Goal: Transaction & Acquisition: Purchase product/service

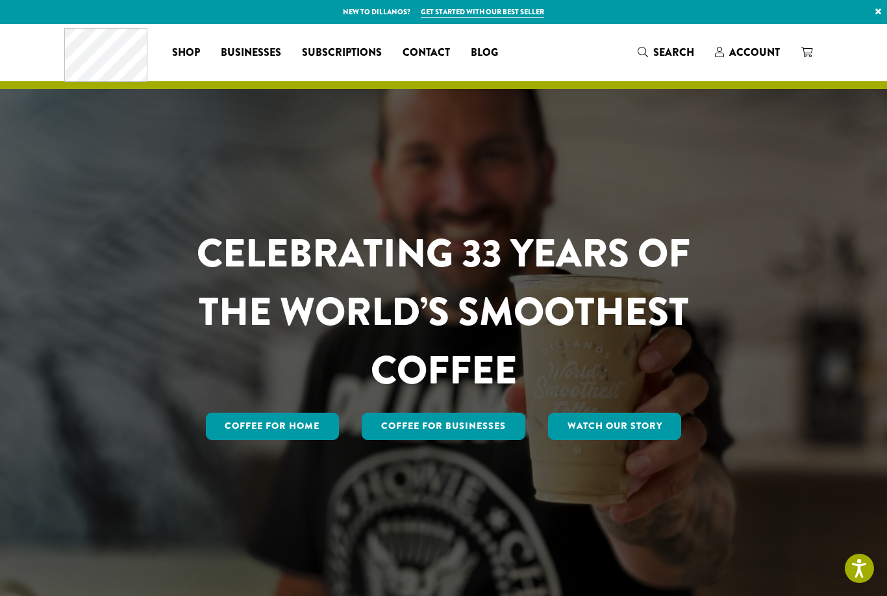
click at [757, 51] on span "Account" at bounding box center [754, 52] width 51 height 15
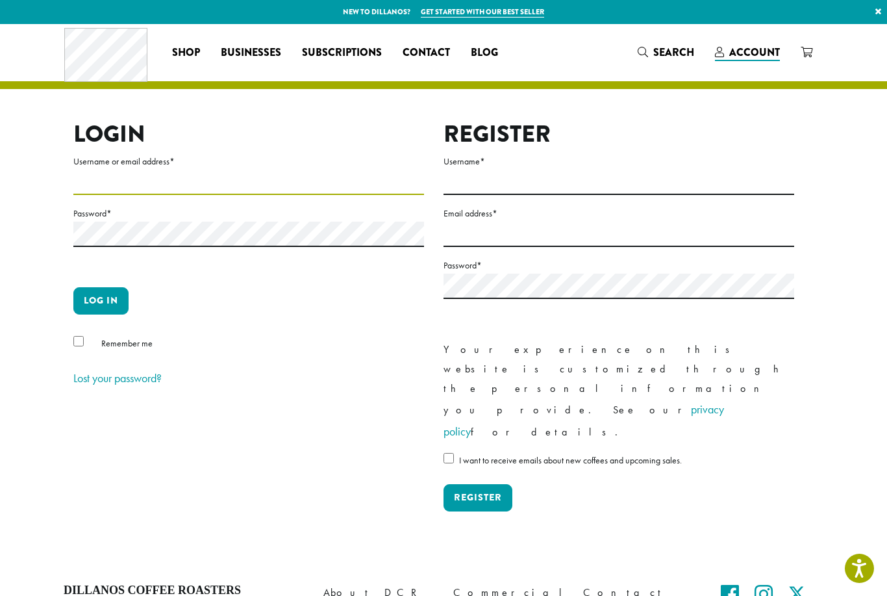
type input "**********"
click at [101, 300] on button "Log in" at bounding box center [100, 300] width 55 height 27
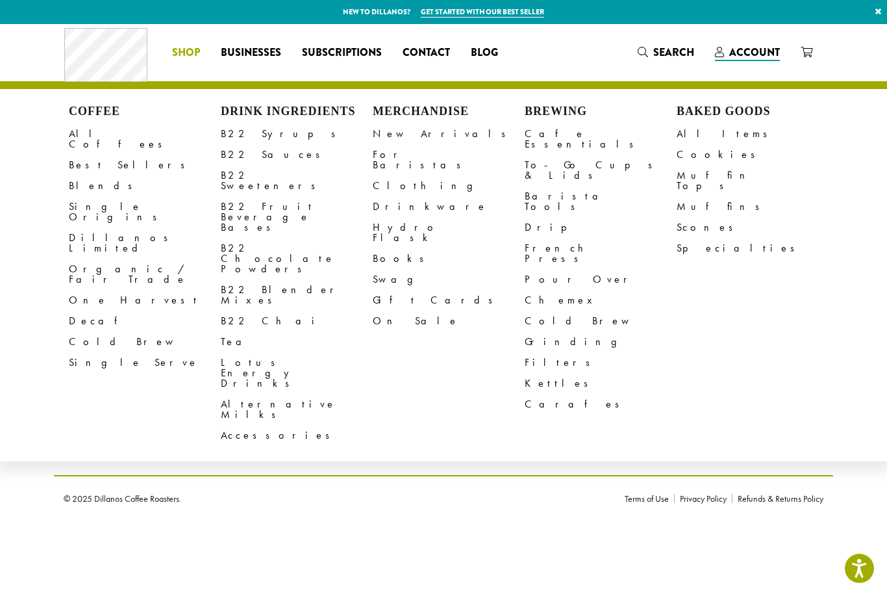
click at [318, 238] on link "B22 Chocolate Powders" at bounding box center [297, 259] width 152 height 42
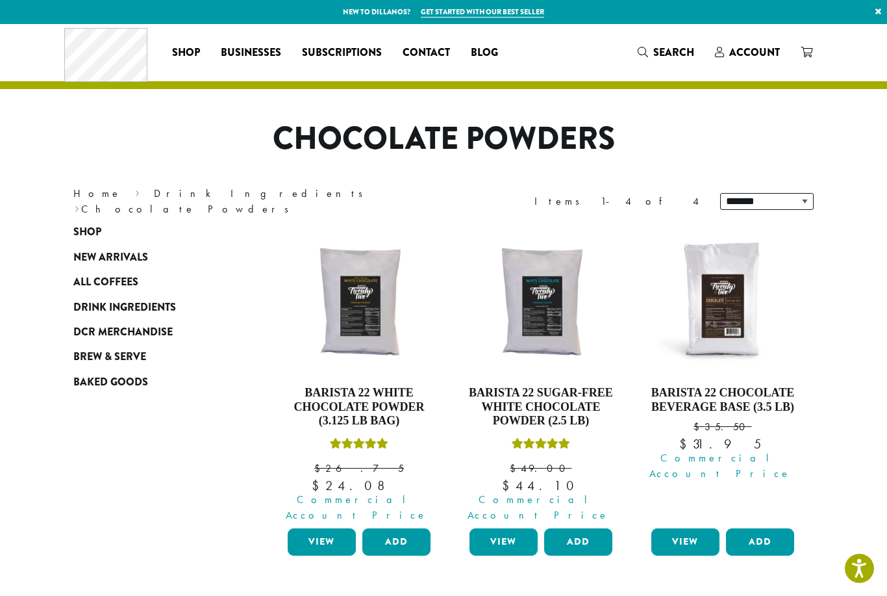
click at [408, 528] on button "Add" at bounding box center [396, 541] width 68 height 27
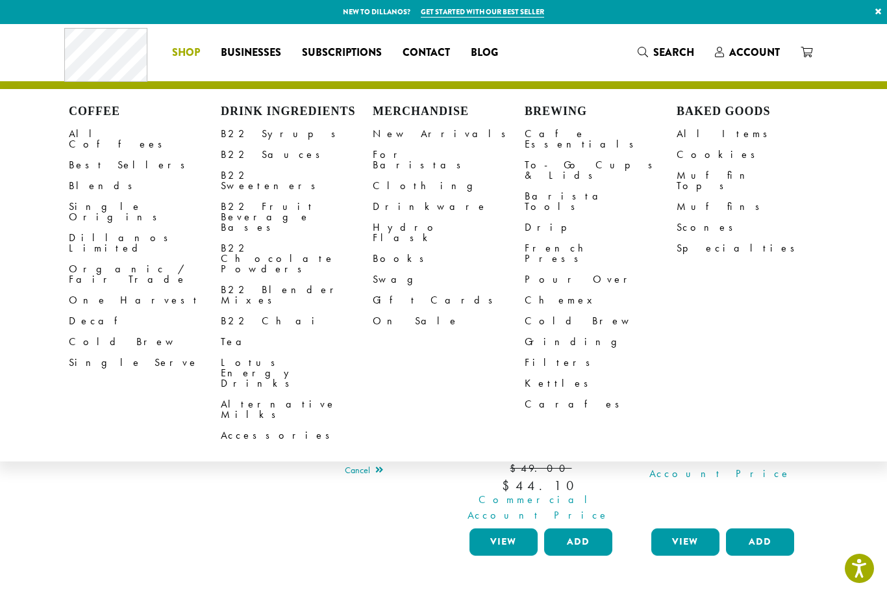
click at [258, 137] on link "B22 Syrups" at bounding box center [297, 133] width 152 height 21
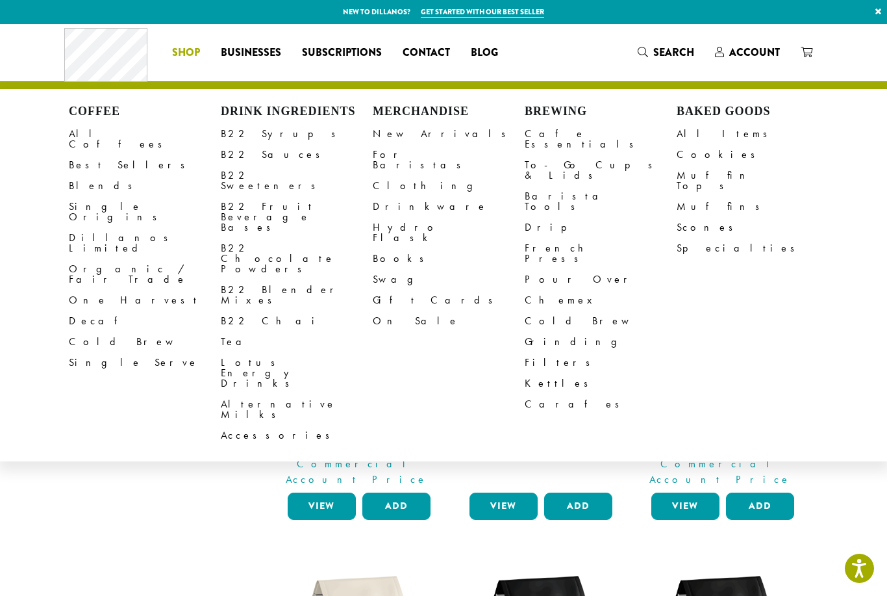
click at [264, 134] on link "B22 Syrups" at bounding box center [297, 133] width 152 height 21
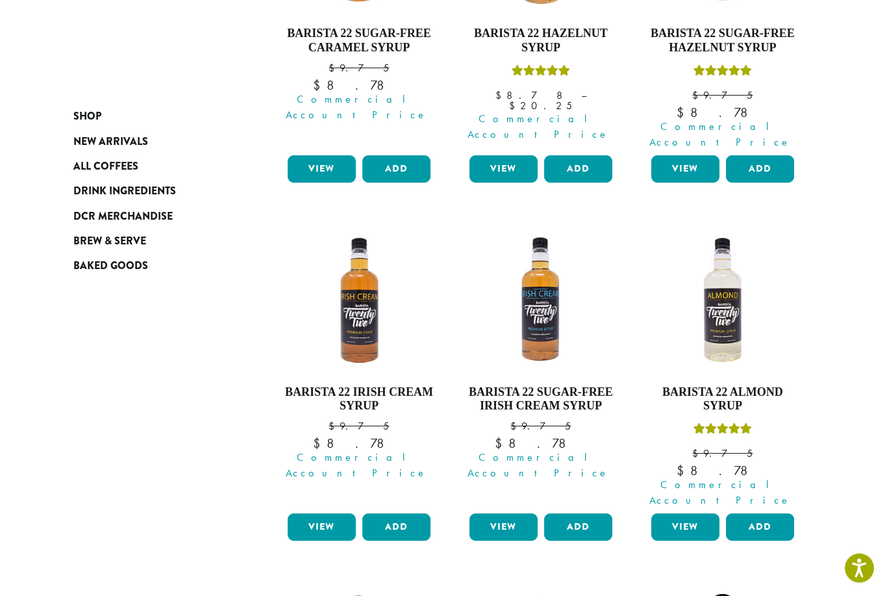
scroll to position [709, 0]
click at [407, 513] on button "Add" at bounding box center [396, 526] width 68 height 27
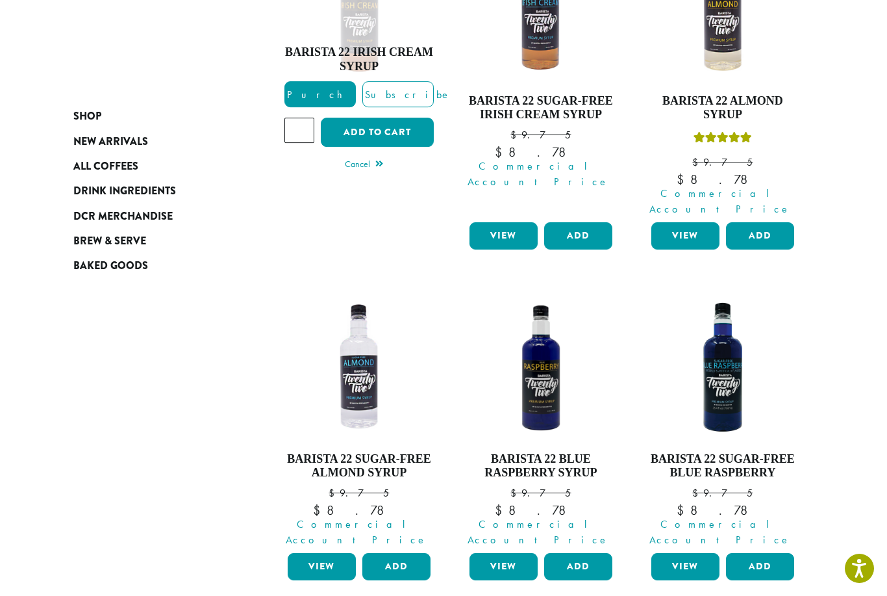
scroll to position [1003, 0]
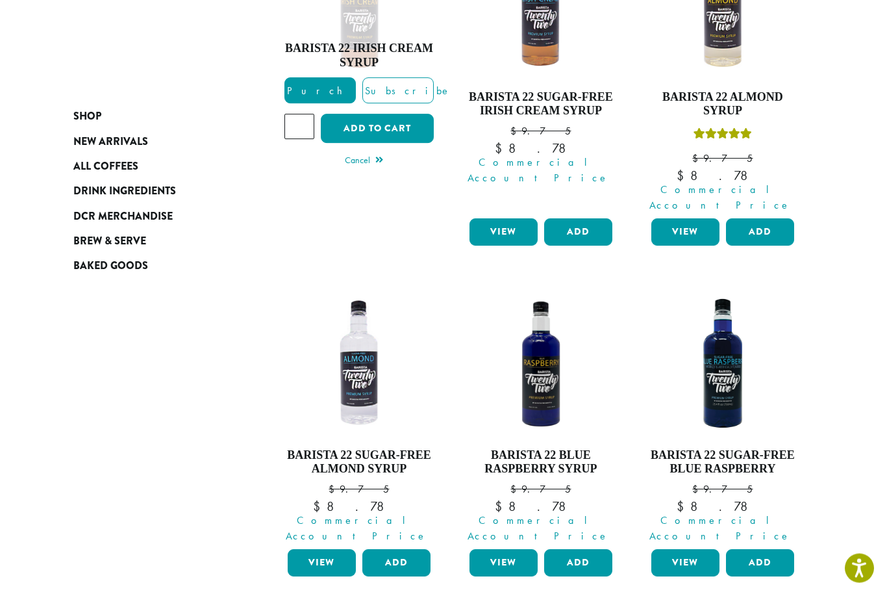
click at [584, 549] on button "Add" at bounding box center [578, 562] width 68 height 27
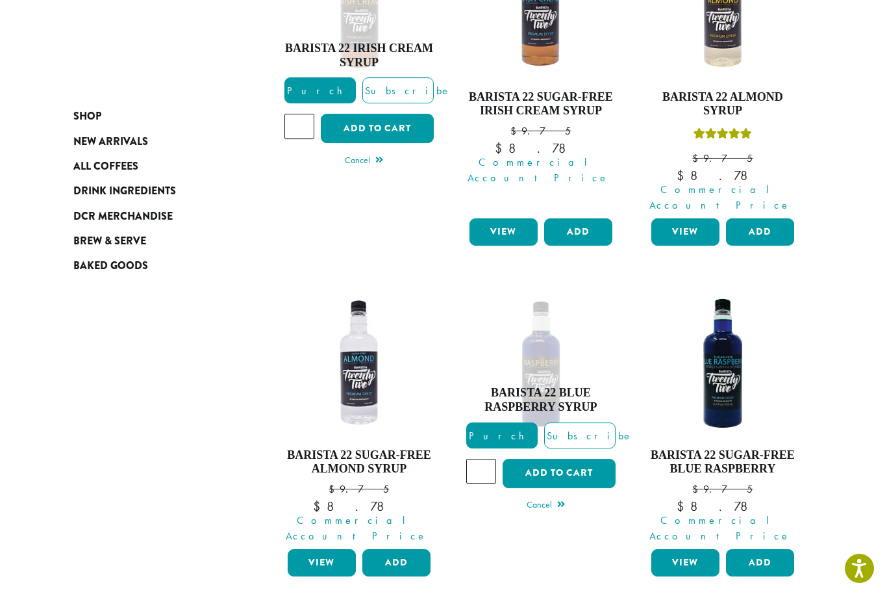
click at [610, 458] on button "Add to cart" at bounding box center [559, 472] width 113 height 29
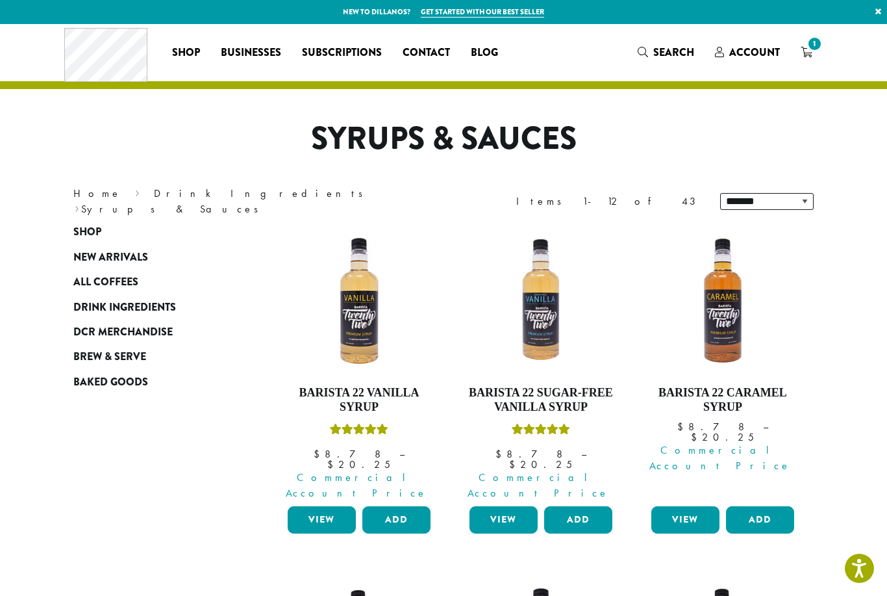
click at [816, 51] on span "1" at bounding box center [815, 44] width 18 height 18
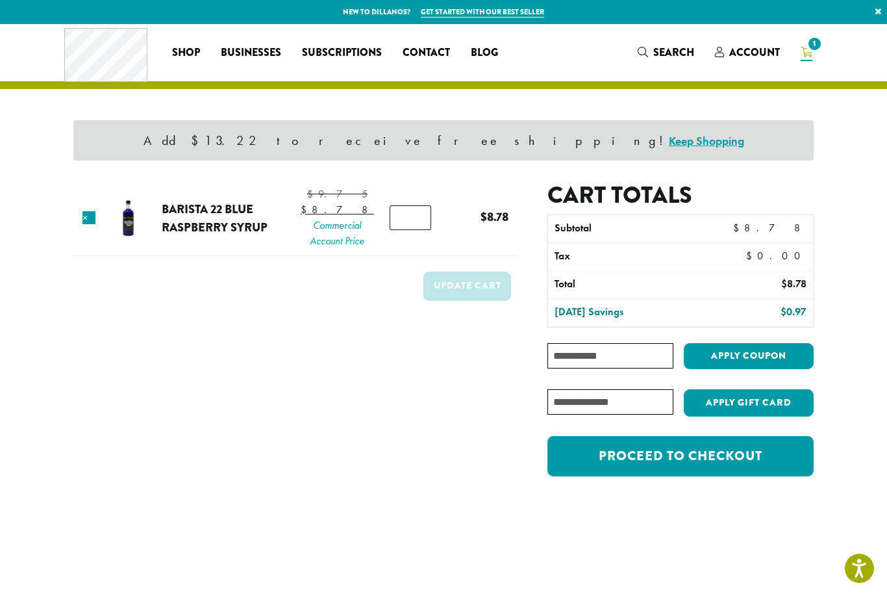
click at [191, 38] on div "Coffee All Coffees Best Sellers Blends Single Origins Dillanos Limited Organic …" at bounding box center [286, 52] width 444 height 54
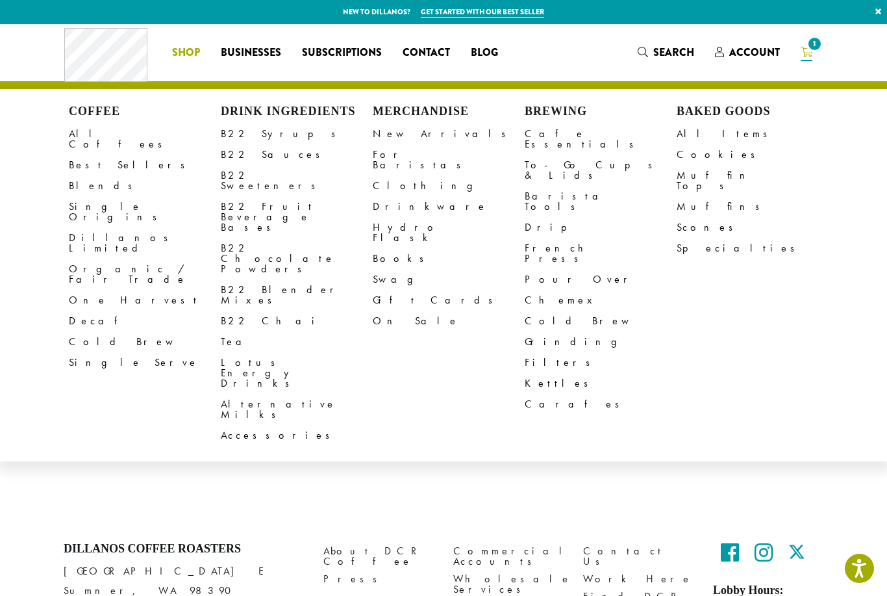
click at [228, 132] on link "B22 Syrups" at bounding box center [297, 133] width 152 height 21
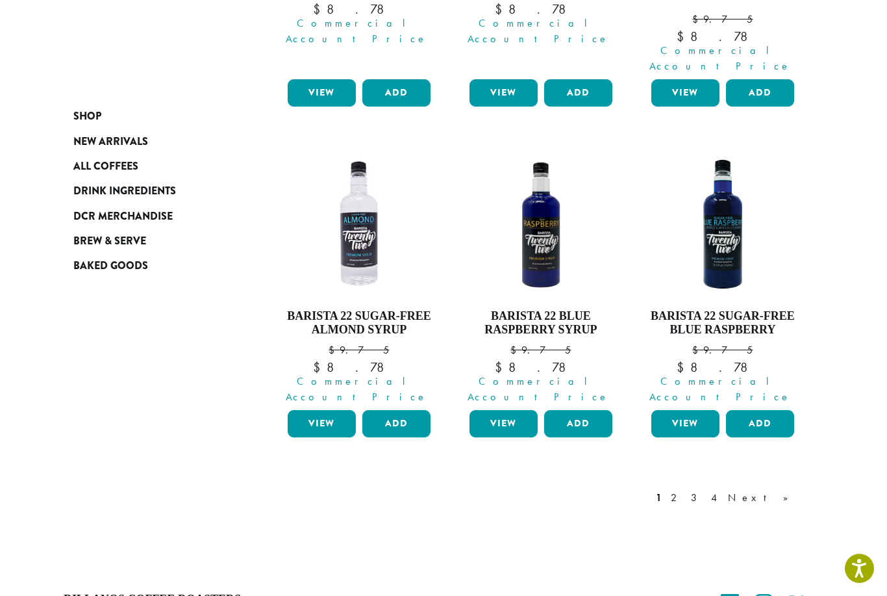
scroll to position [1167, 0]
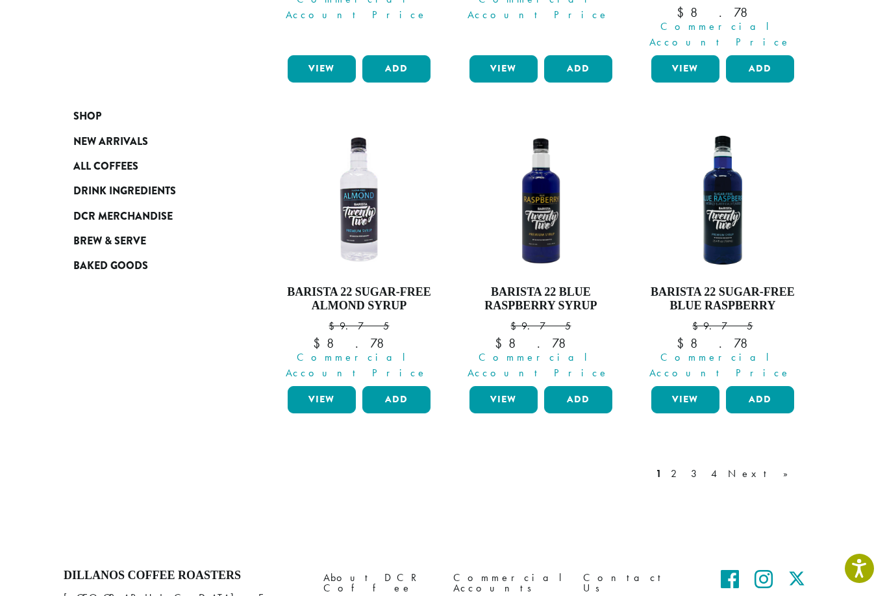
click at [684, 466] on link "2" at bounding box center [676, 474] width 16 height 16
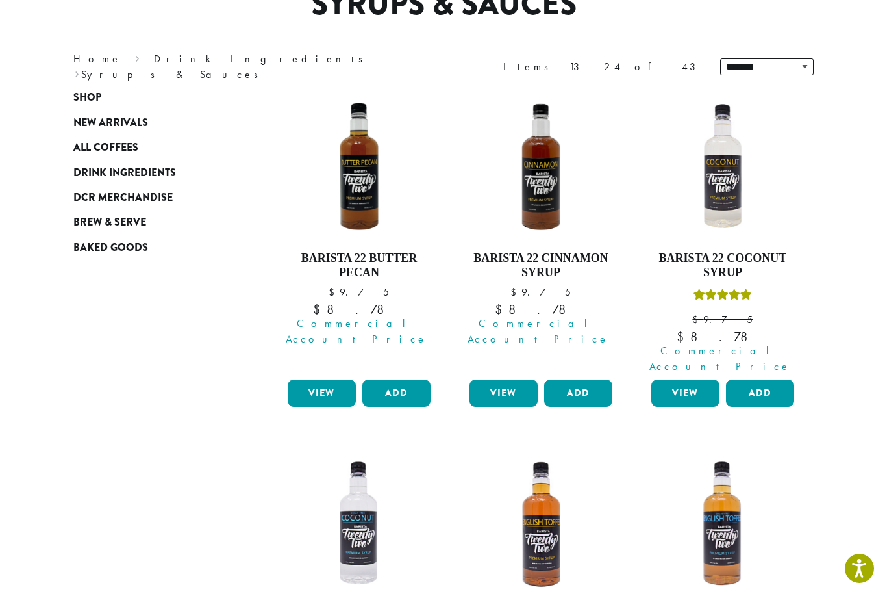
scroll to position [79, 0]
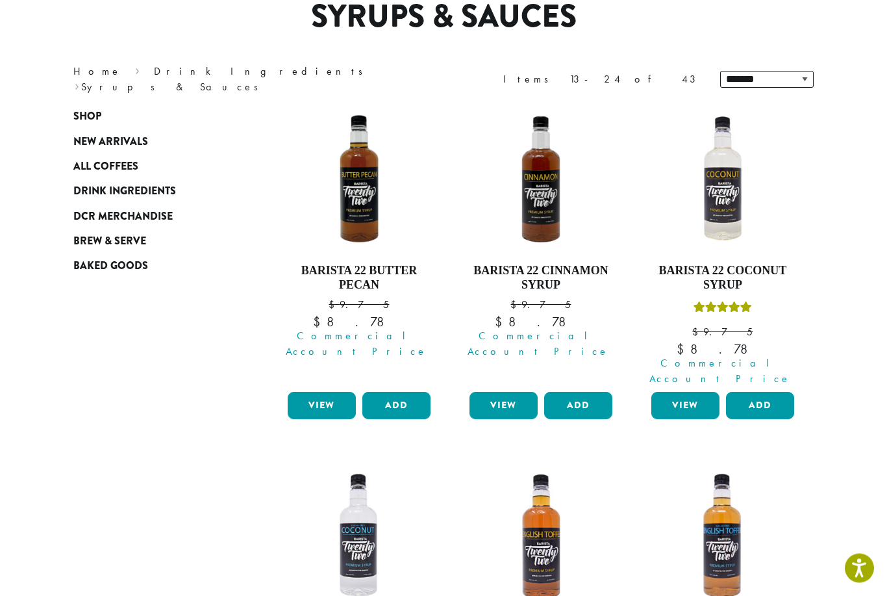
click at [770, 392] on button "Add" at bounding box center [760, 405] width 68 height 27
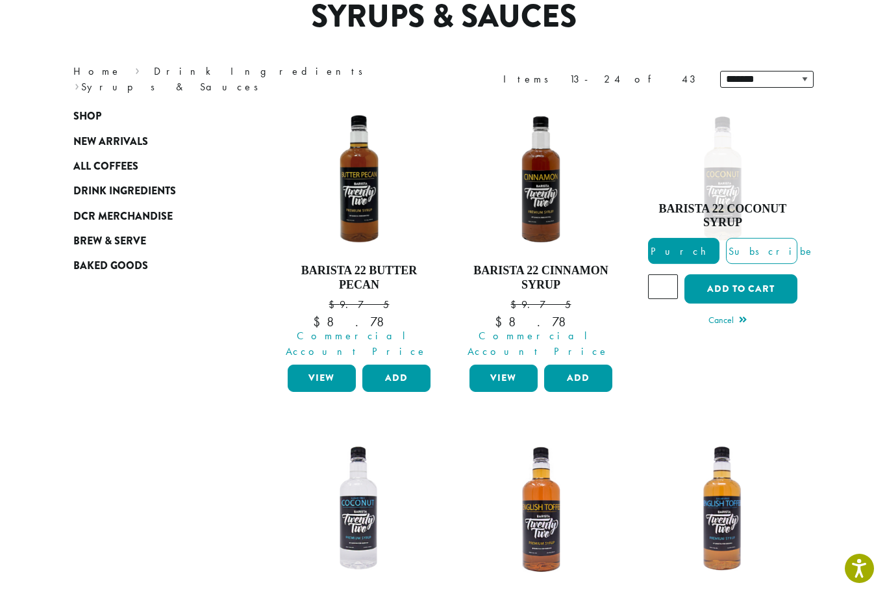
click at [781, 277] on button "Add to cart" at bounding box center [740, 288] width 113 height 29
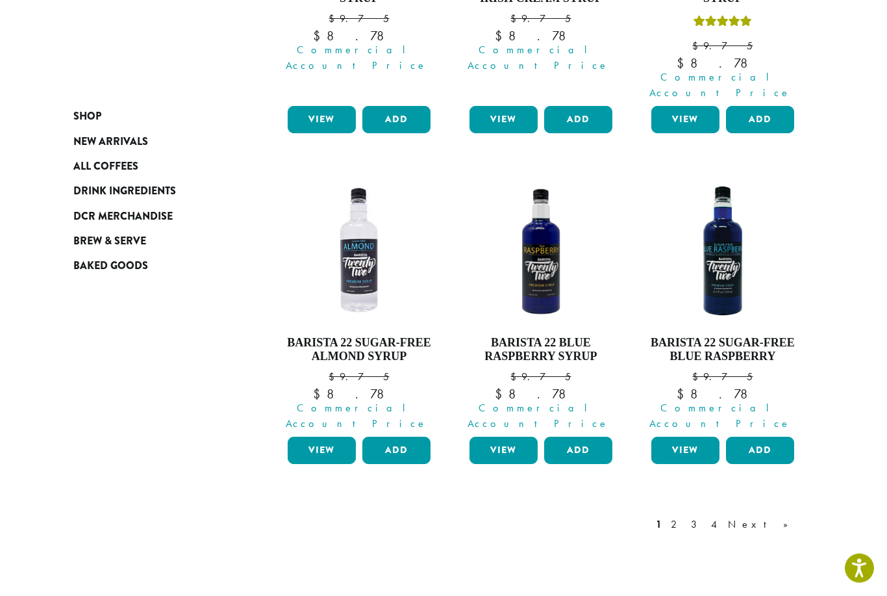
scroll to position [1216, 0]
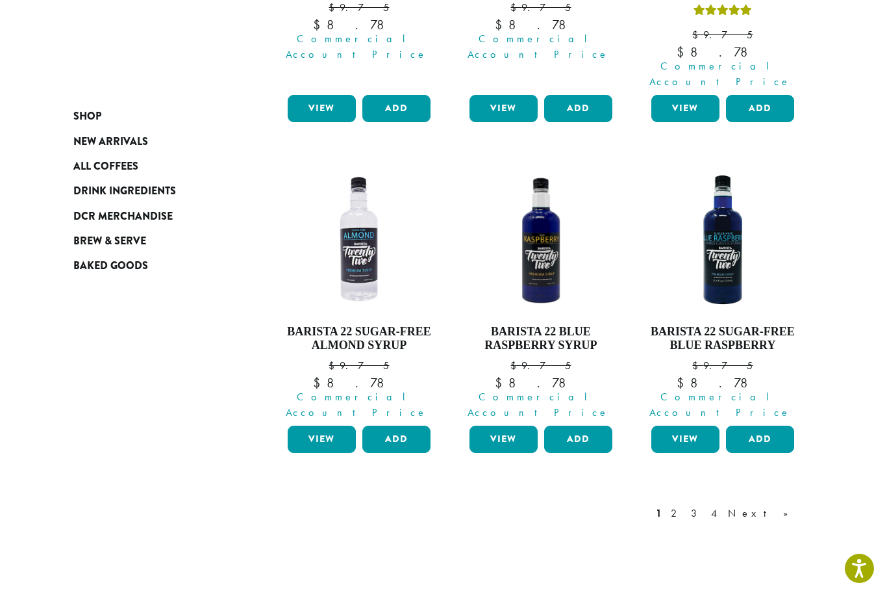
click at [684, 505] on link "2" at bounding box center [676, 513] width 16 height 16
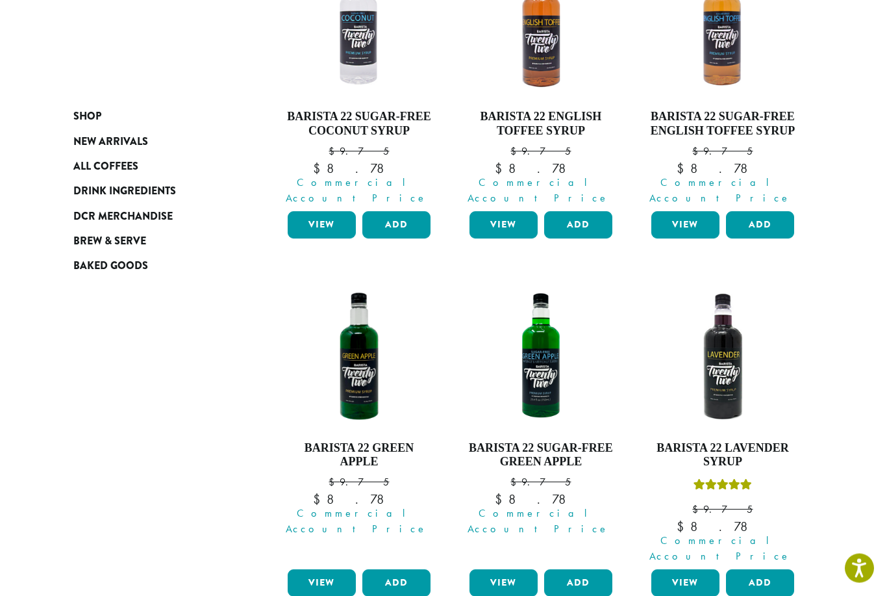
scroll to position [634, 0]
click at [393, 569] on button "Add" at bounding box center [396, 582] width 68 height 27
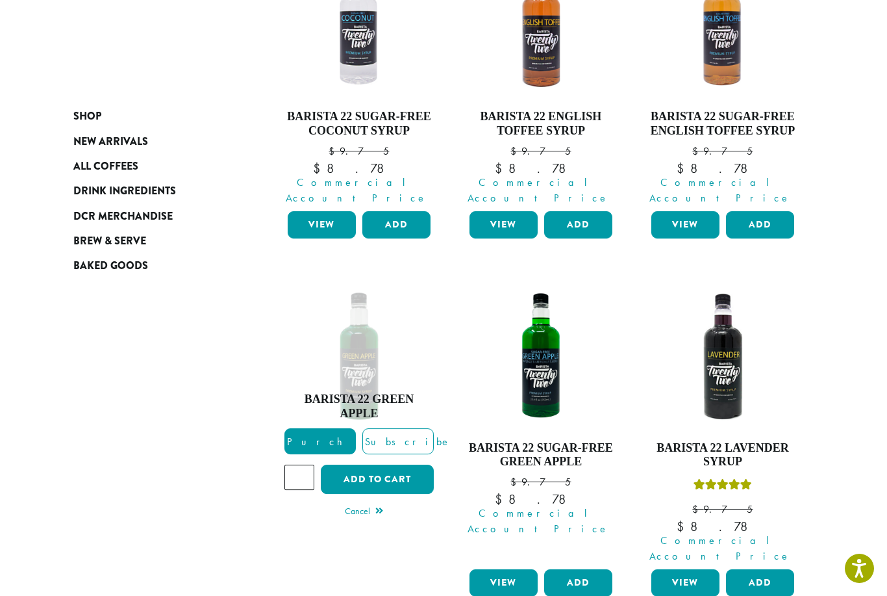
click at [338, 464] on button "Add to cart" at bounding box center [377, 478] width 113 height 29
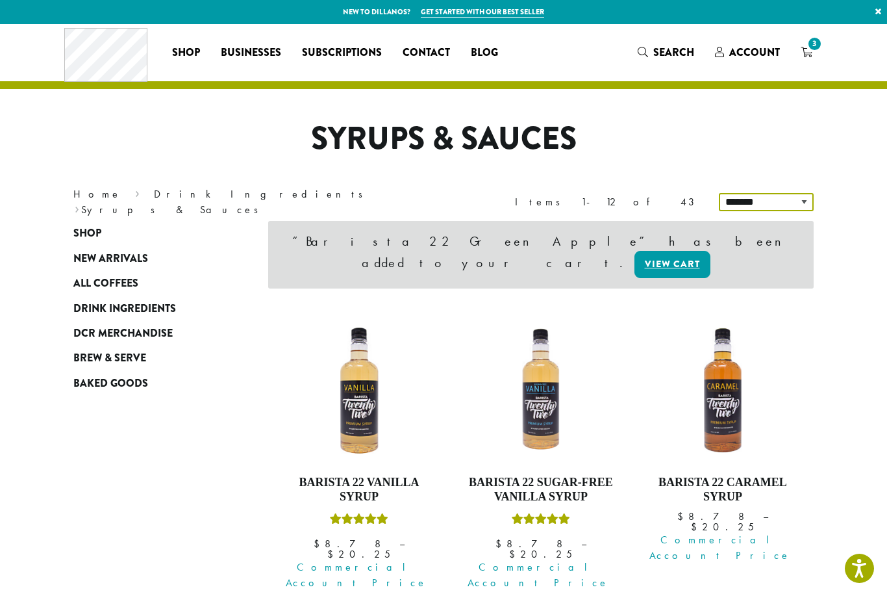
click at [800, 205] on select "**********" at bounding box center [766, 202] width 95 height 18
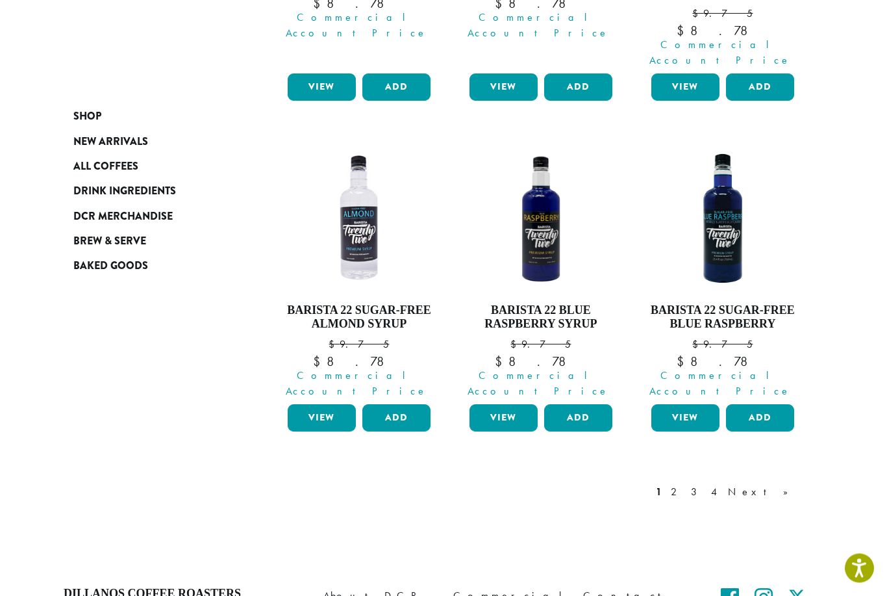
scroll to position [1168, 0]
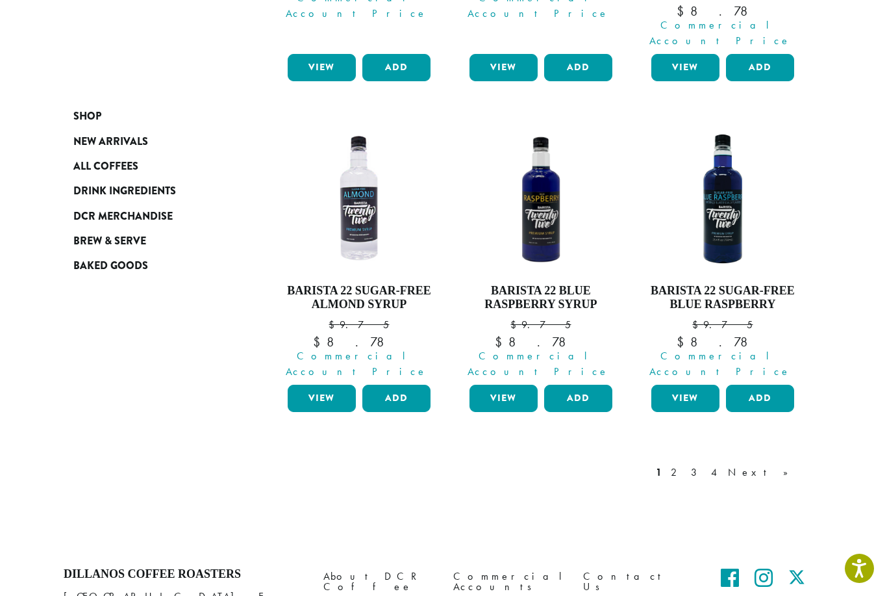
click at [684, 464] on link "2" at bounding box center [676, 472] width 16 height 16
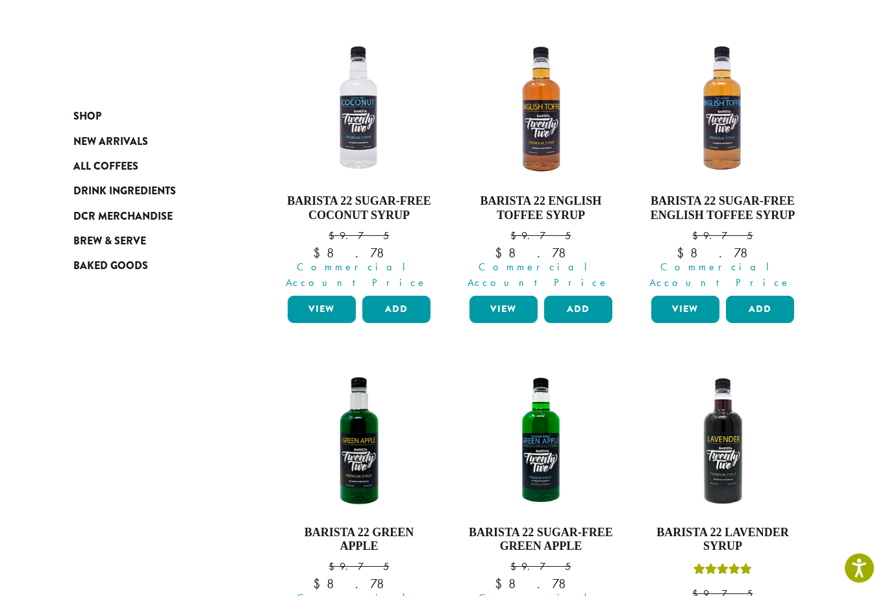
scroll to position [550, 0]
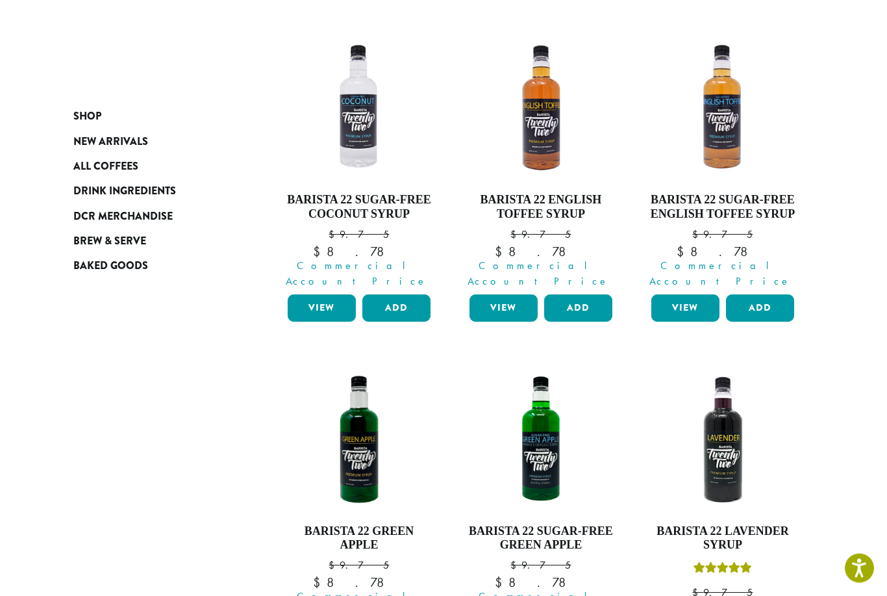
click at [575, 295] on button "Add" at bounding box center [578, 308] width 68 height 27
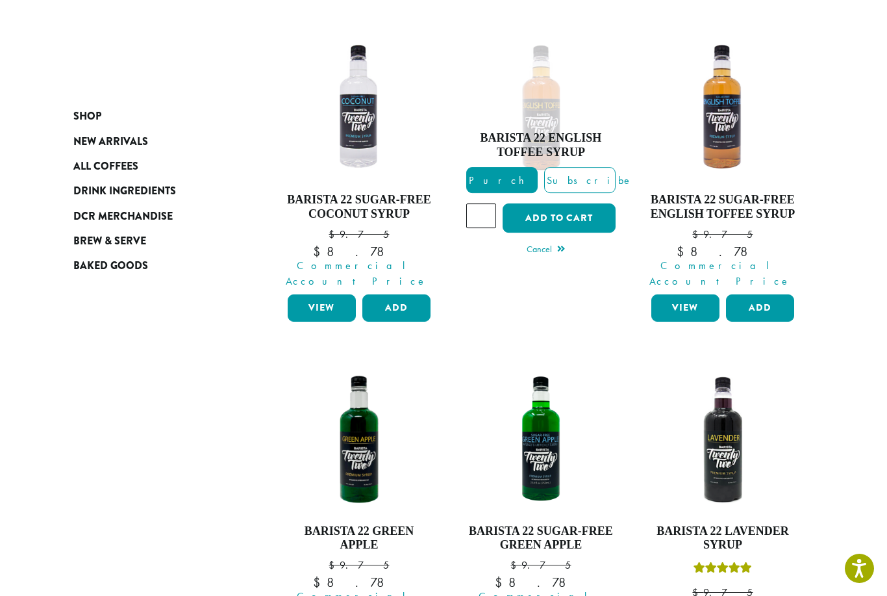
click at [547, 203] on button "Add to cart" at bounding box center [559, 217] width 113 height 29
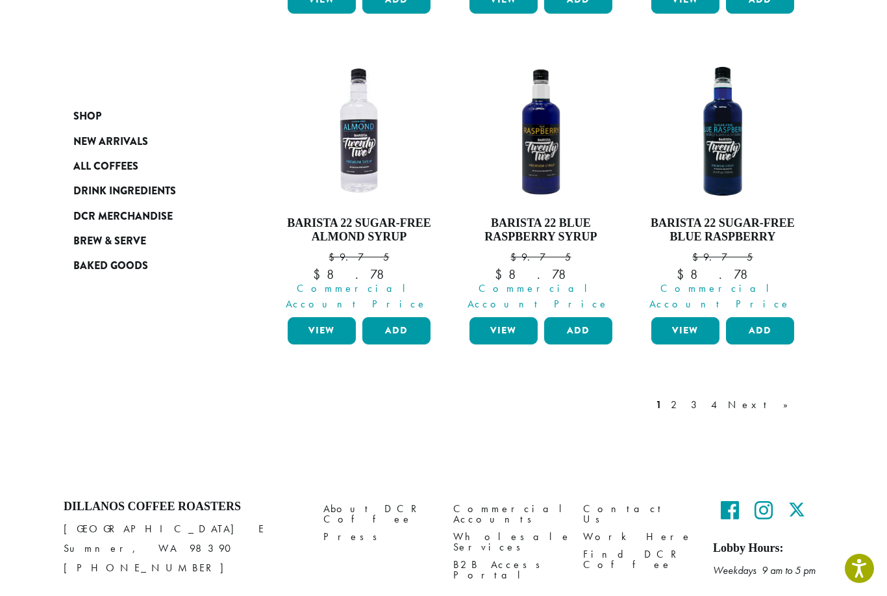
scroll to position [1167, 0]
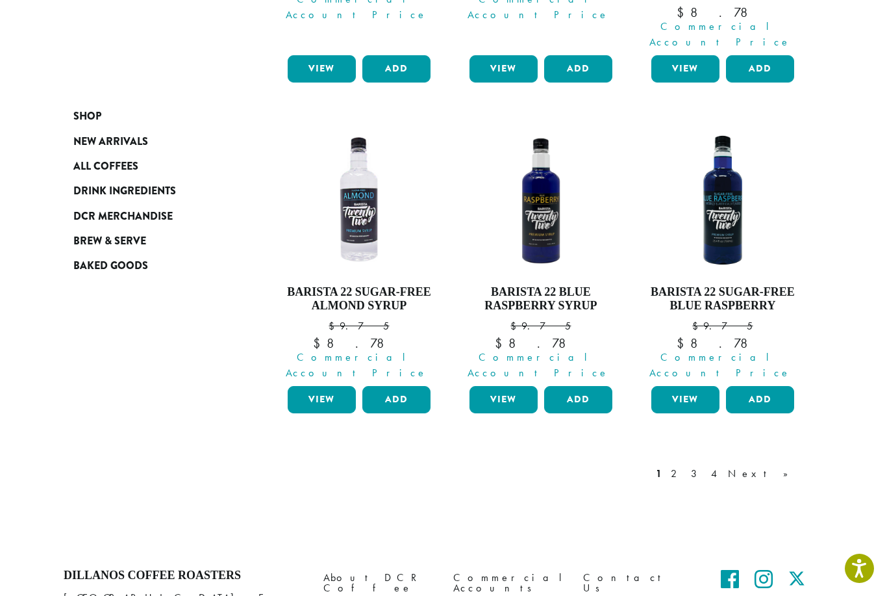
click at [684, 466] on link "2" at bounding box center [676, 474] width 16 height 16
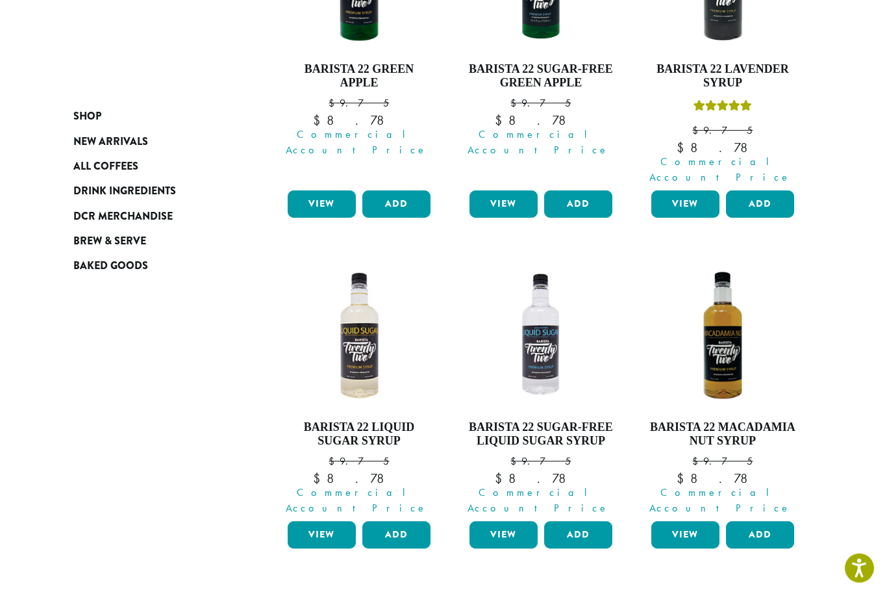
scroll to position [1012, 0]
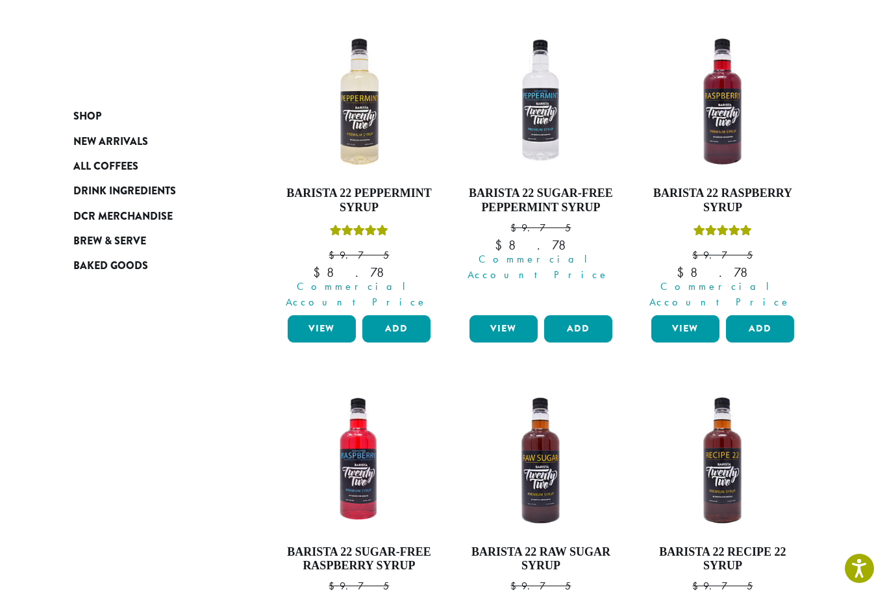
scroll to position [536, 0]
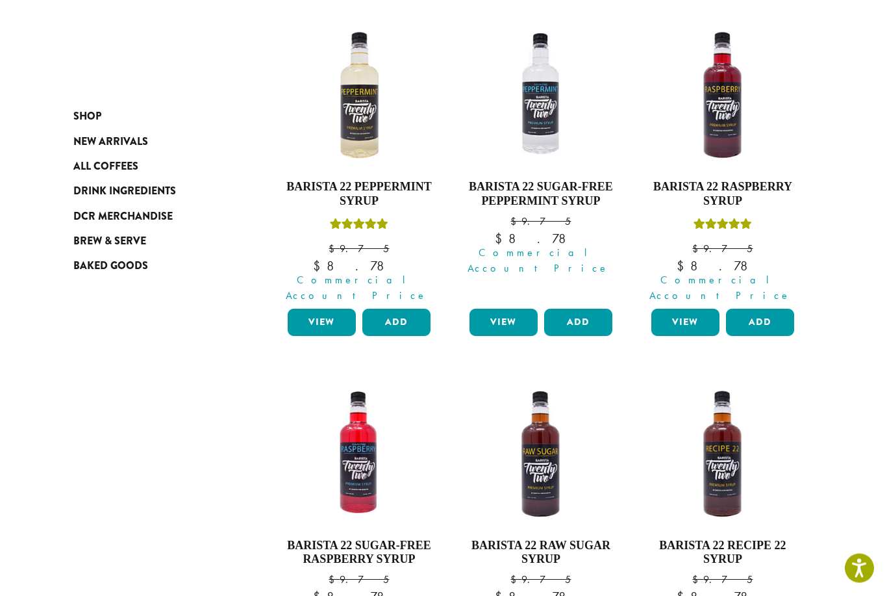
click at [770, 309] on button "Add" at bounding box center [760, 322] width 68 height 27
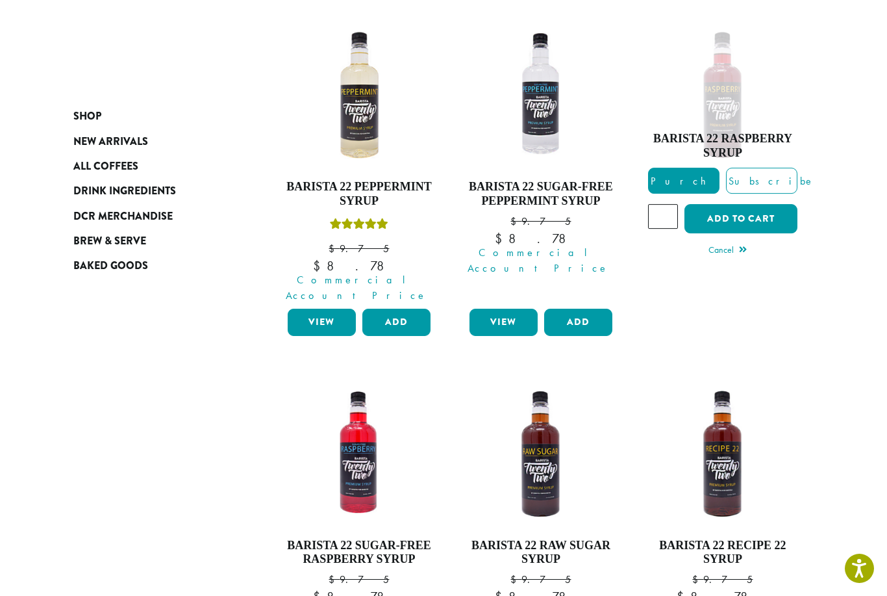
click at [770, 204] on button "Add to cart" at bounding box center [740, 218] width 113 height 29
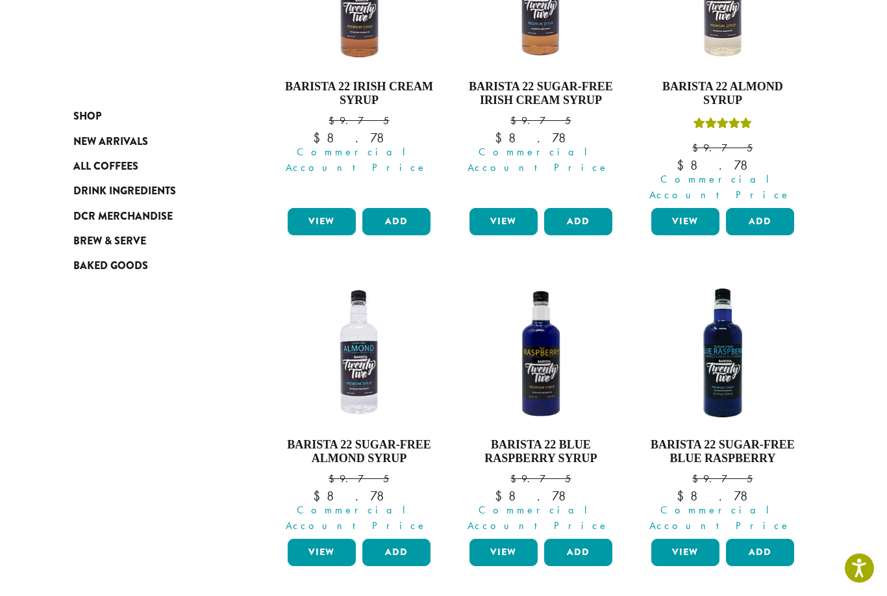
scroll to position [1236, 0]
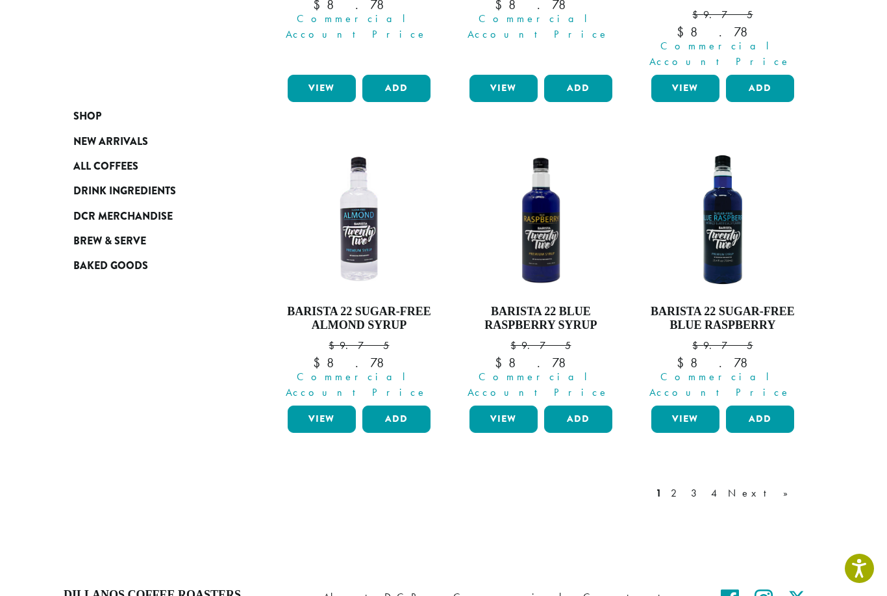
click at [722, 485] on link "4" at bounding box center [715, 493] width 13 height 16
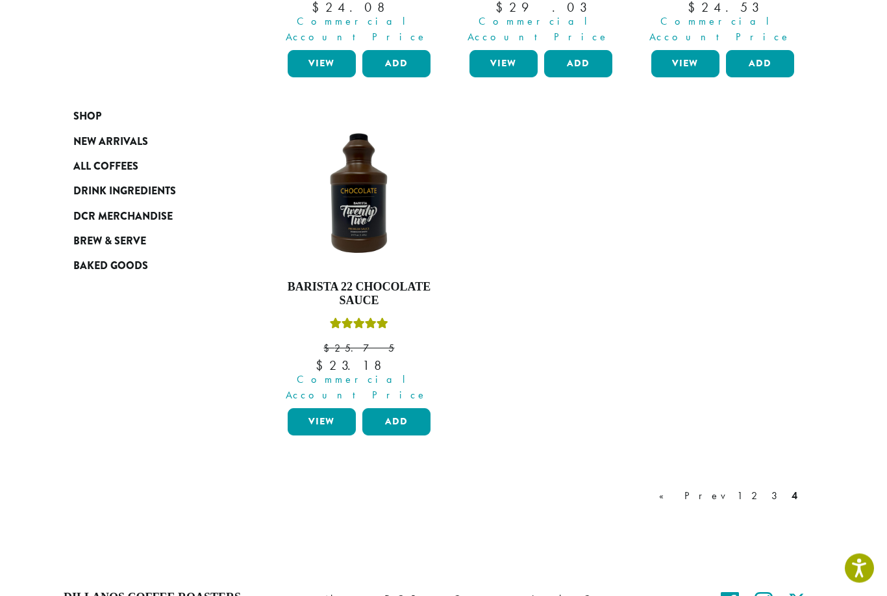
scroll to position [844, 0]
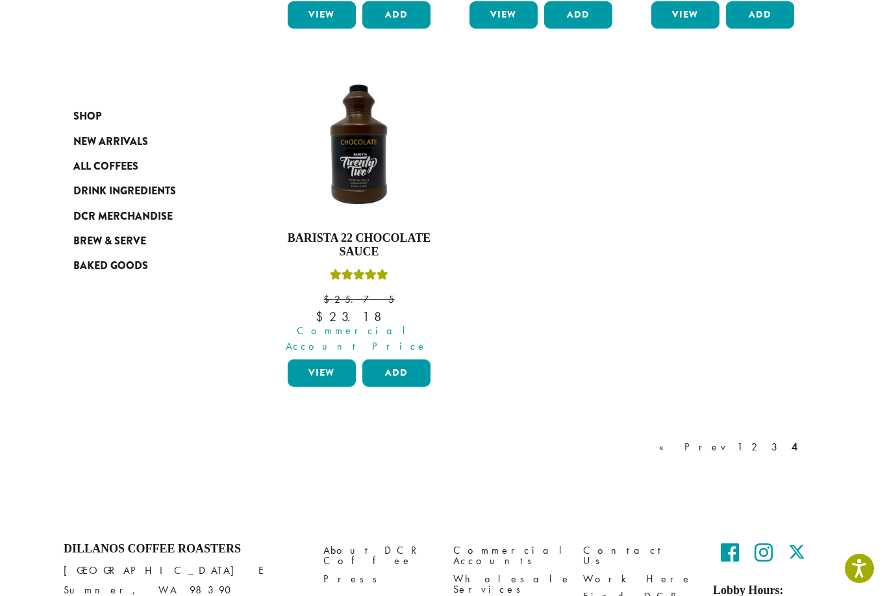
click at [89, 116] on span "Shop" at bounding box center [87, 116] width 28 height 16
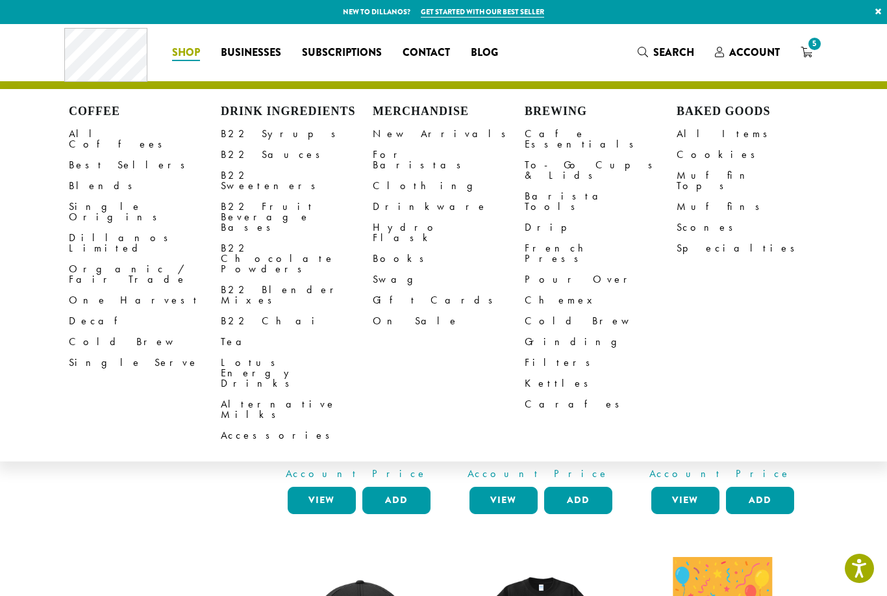
click at [253, 238] on link "B22 Chocolate Powders" at bounding box center [297, 259] width 152 height 42
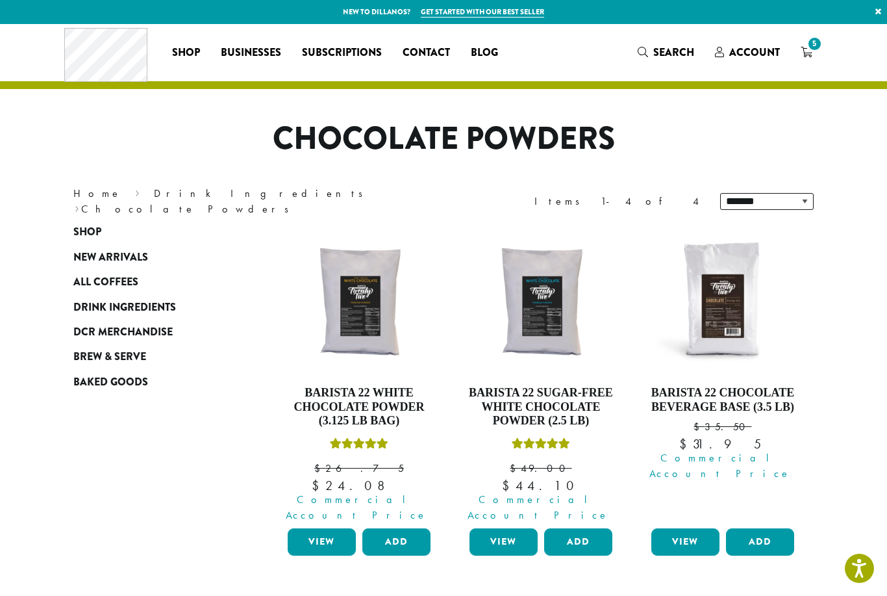
click at [391, 530] on button "Add" at bounding box center [396, 541] width 68 height 27
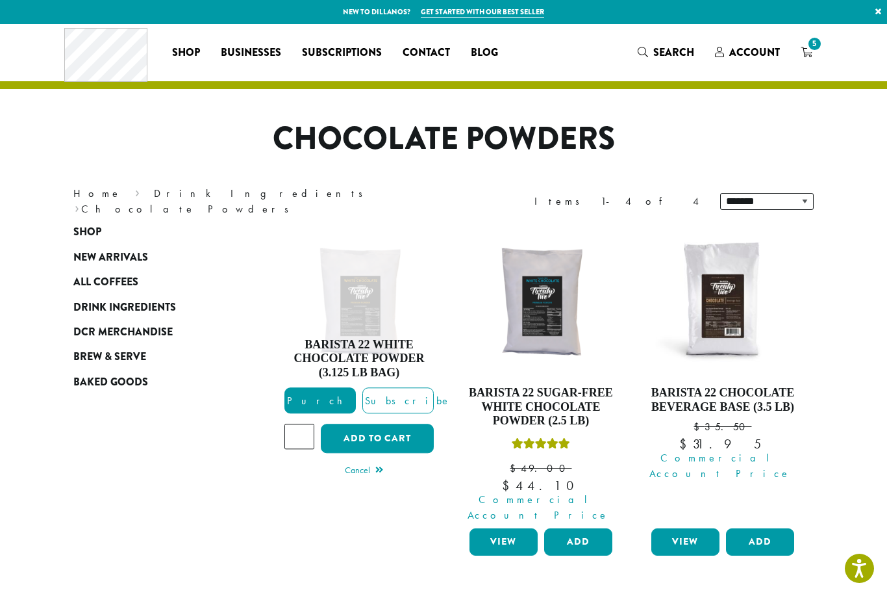
click at [352, 429] on button "Add to cart" at bounding box center [377, 438] width 113 height 29
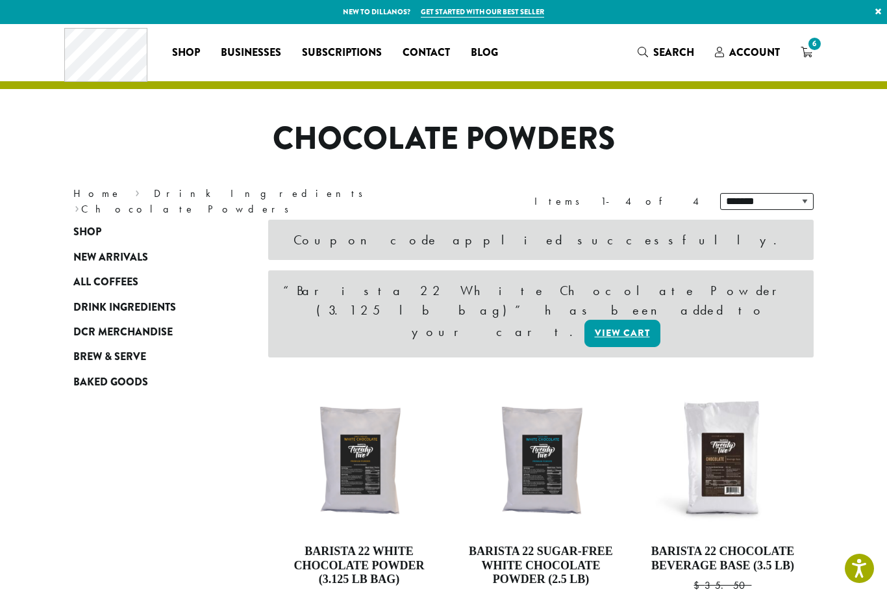
click at [816, 51] on span "6" at bounding box center [815, 44] width 18 height 18
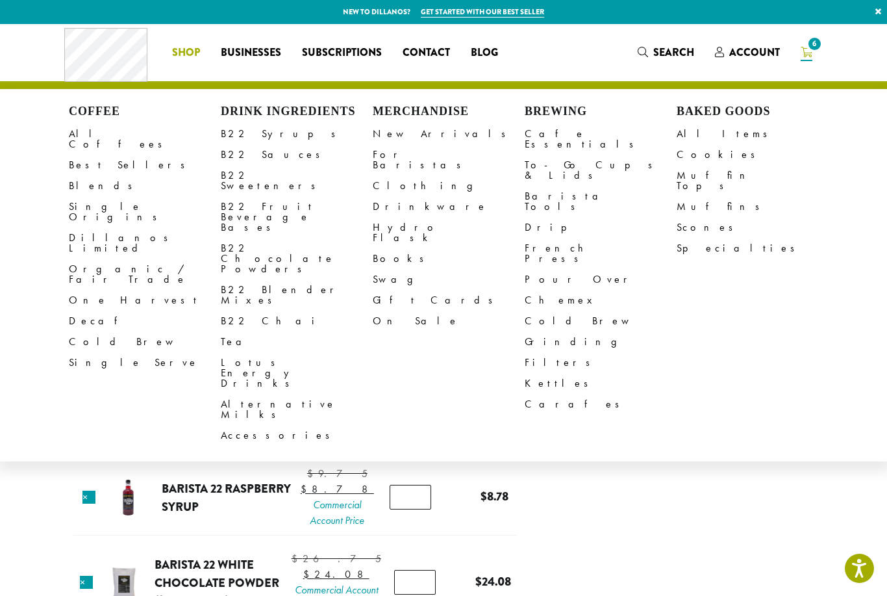
click at [241, 138] on link "B22 Syrups" at bounding box center [297, 133] width 152 height 21
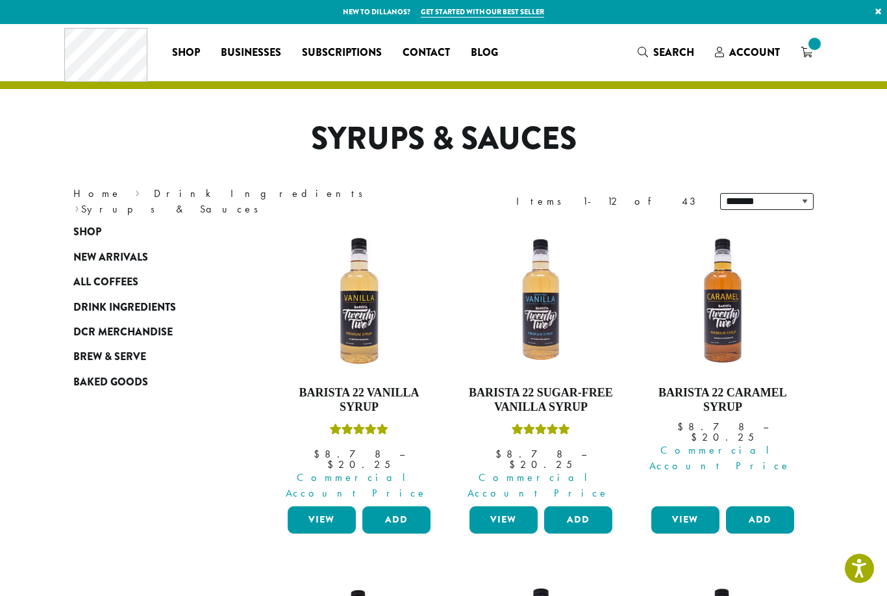
click at [318, 506] on link "View" at bounding box center [322, 519] width 68 height 27
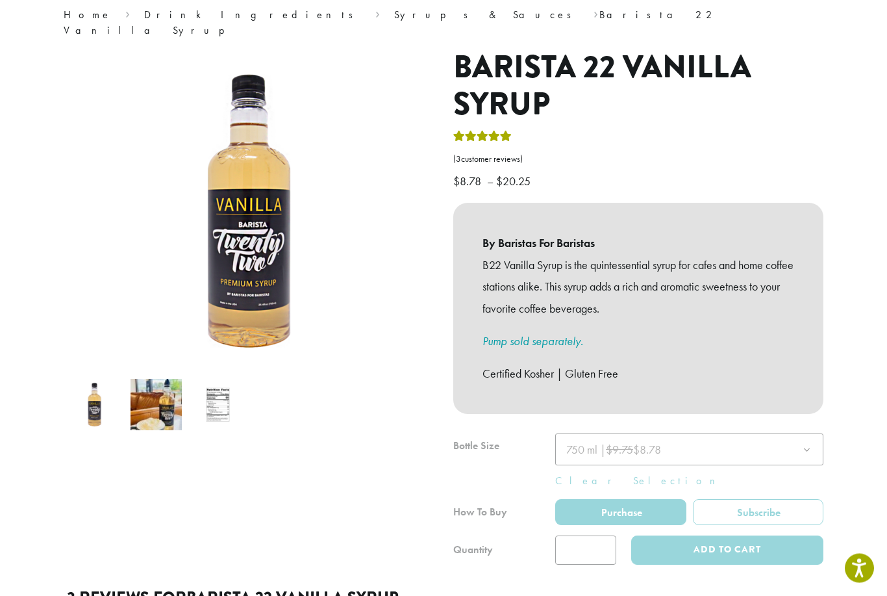
scroll to position [177, 0]
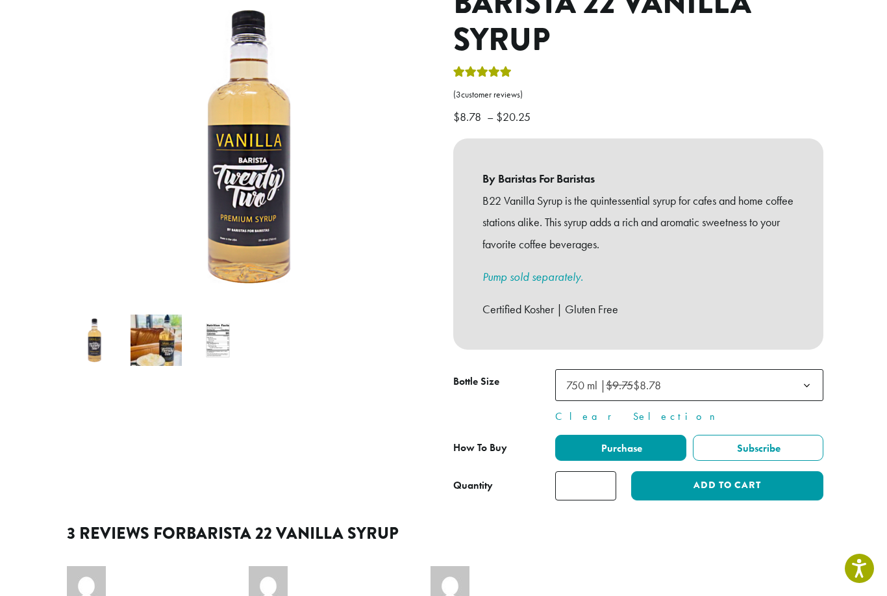
click at [754, 471] on button "Add to cart" at bounding box center [727, 485] width 192 height 29
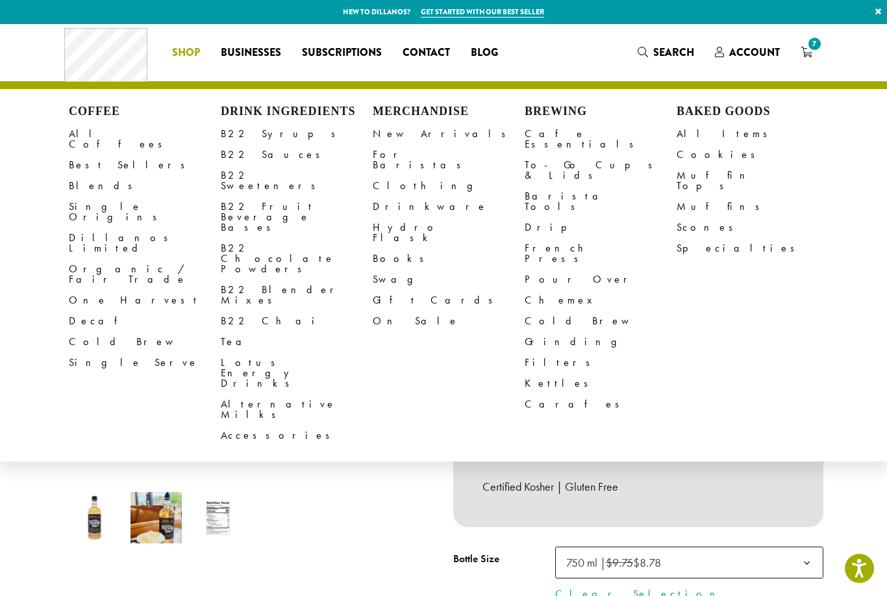
click at [239, 310] on link "B22 Chai" at bounding box center [297, 320] width 152 height 21
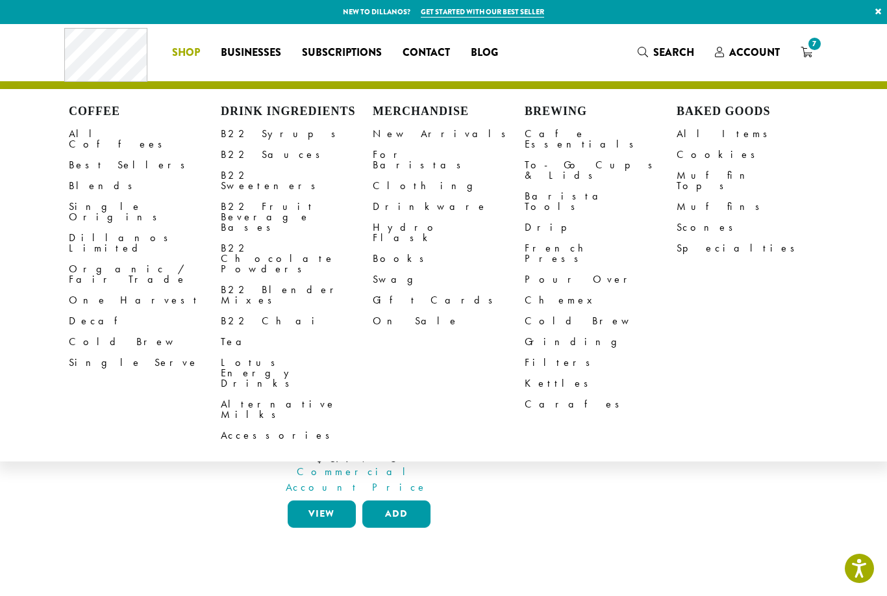
click at [246, 157] on link "B22 Sauces" at bounding box center [297, 154] width 152 height 21
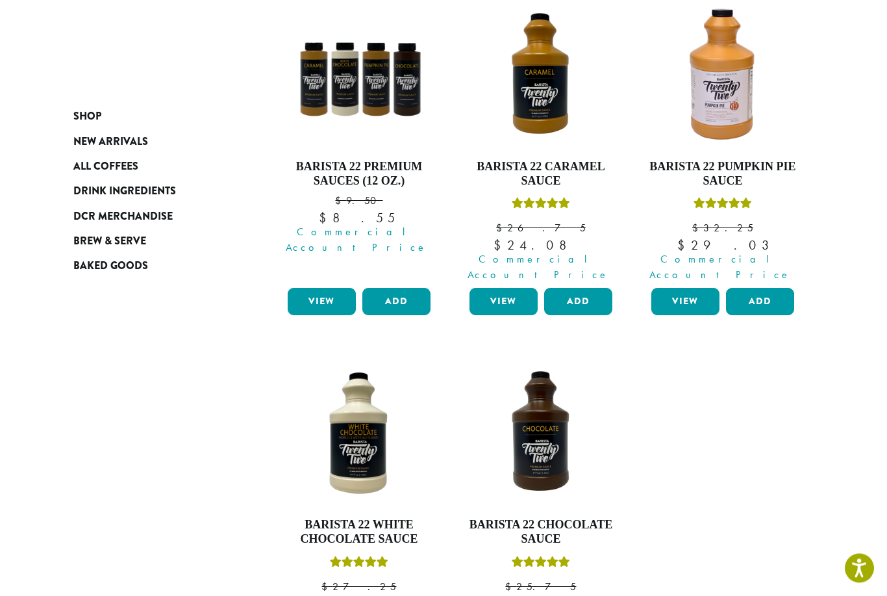
scroll to position [226, 0]
click at [594, 288] on button "Add" at bounding box center [578, 301] width 68 height 27
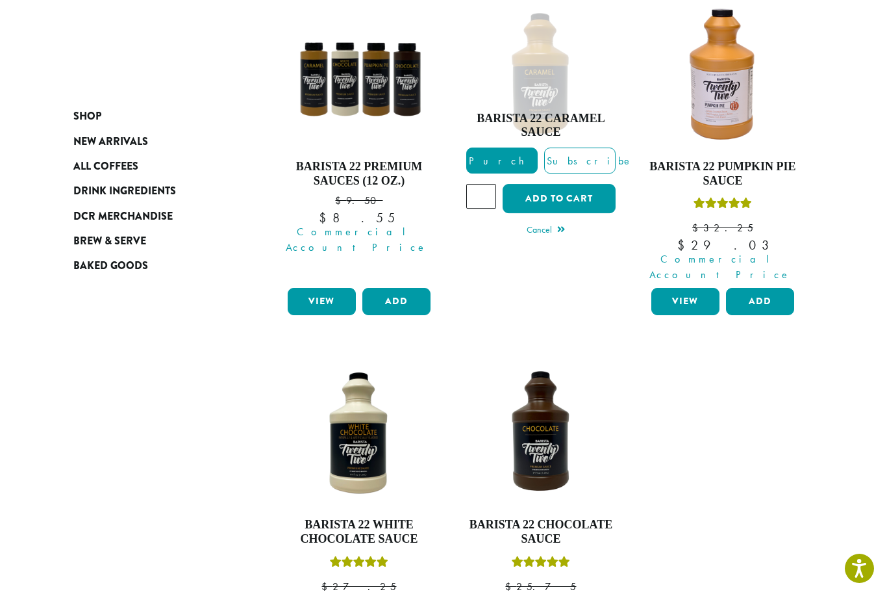
click at [596, 192] on button "Add to cart" at bounding box center [559, 198] width 113 height 29
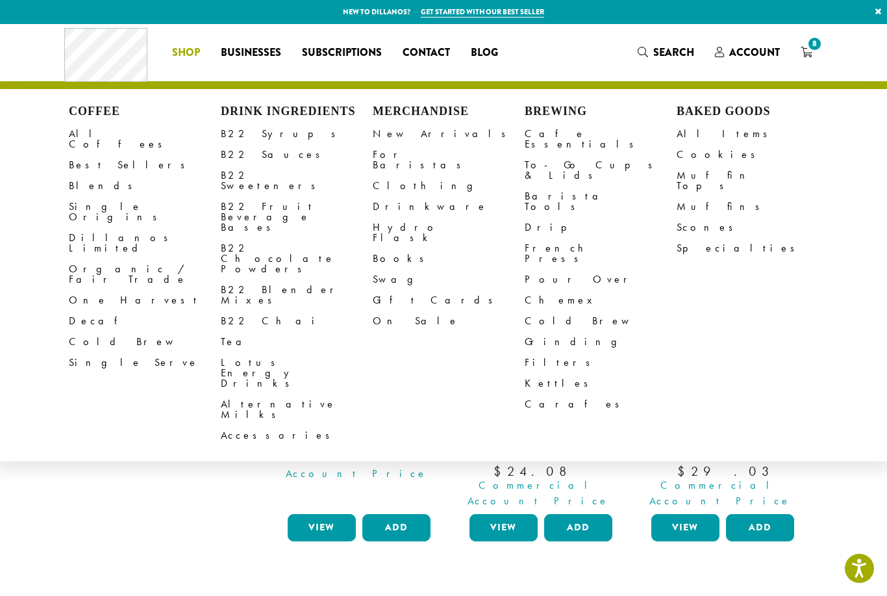
click at [74, 135] on link "All Coffees" at bounding box center [145, 138] width 152 height 31
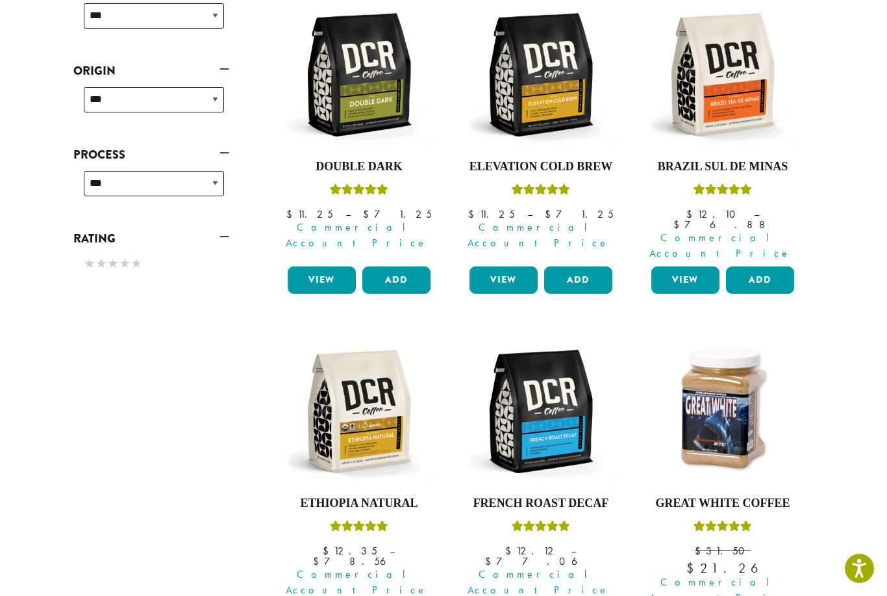
scroll to position [562, 0]
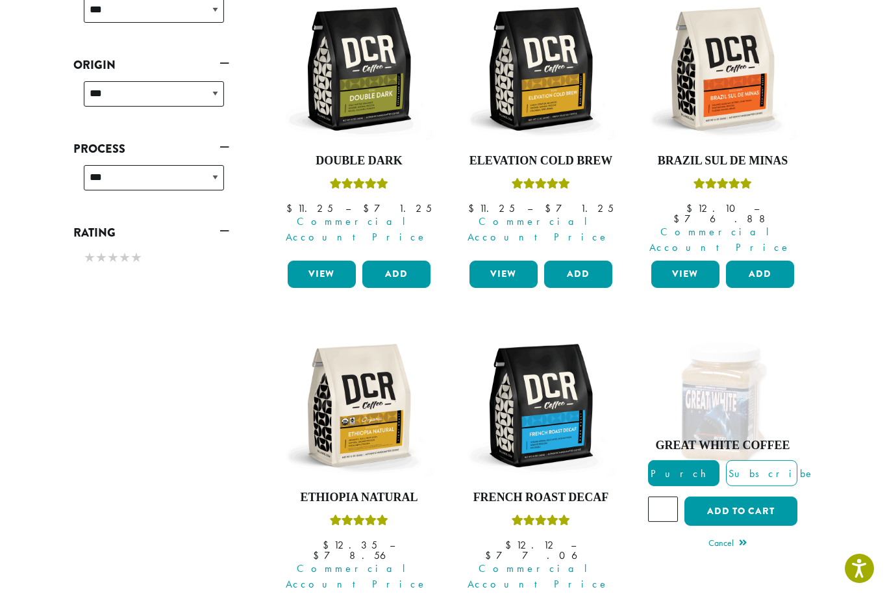
click at [757, 496] on button "Add to cart" at bounding box center [740, 510] width 113 height 29
click at [882, 344] on section "**********" at bounding box center [443, 279] width 887 height 1634
